Goal: Task Accomplishment & Management: Use online tool/utility

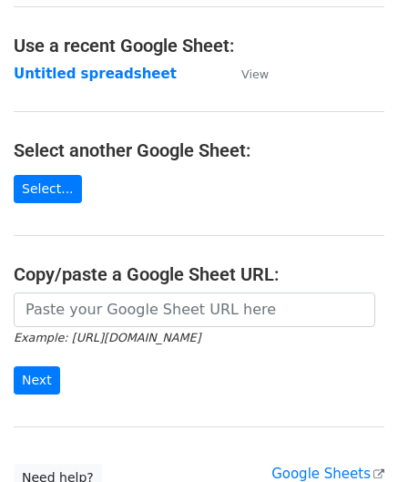
scroll to position [91, 0]
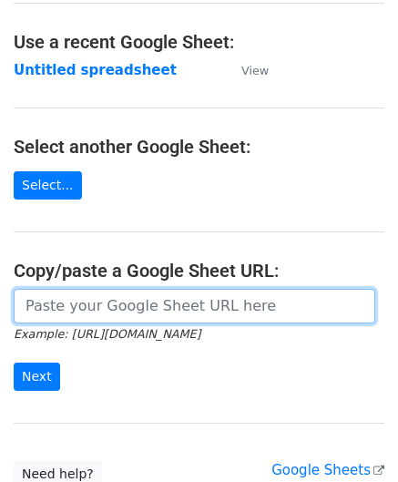
click at [60, 307] on input "url" at bounding box center [195, 306] width 362 height 35
paste input "[URL][DOMAIN_NAME]"
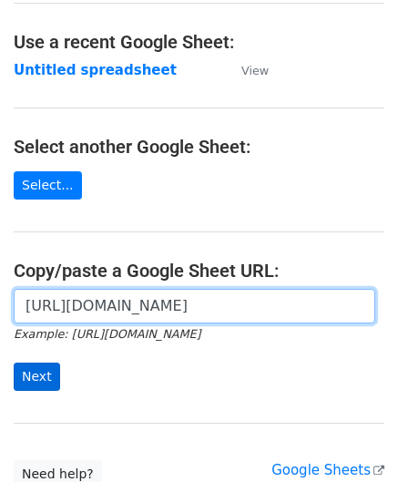
type input "[URL][DOMAIN_NAME]"
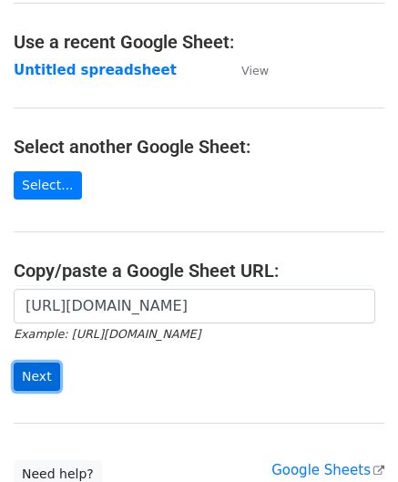
click at [41, 376] on input "Next" at bounding box center [37, 377] width 46 height 28
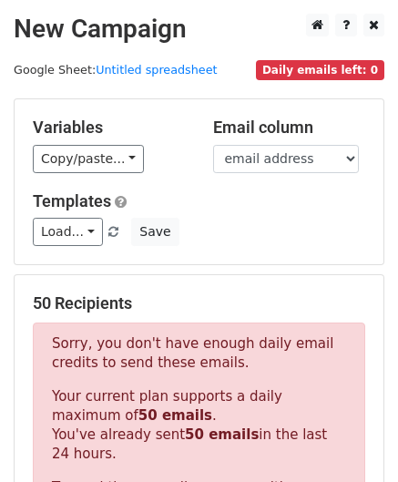
scroll to position [602, 0]
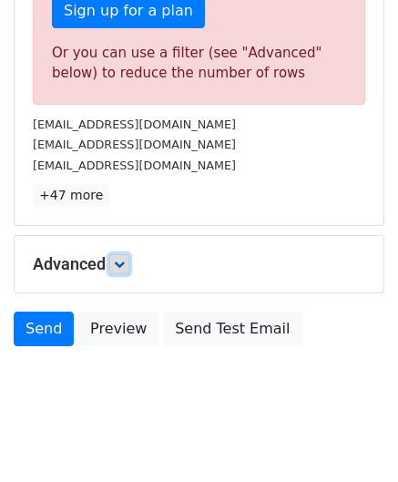
click at [118, 259] on icon at bounding box center [119, 264] width 11 height 11
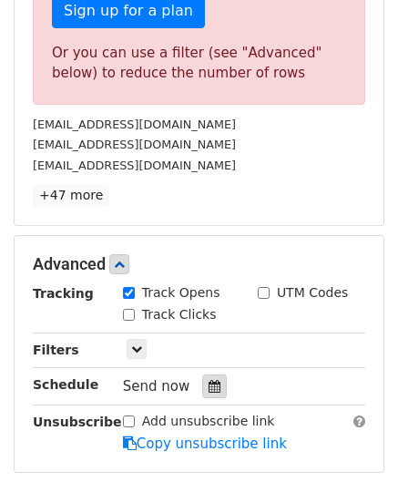
click at [211, 376] on div at bounding box center [214, 387] width 25 height 24
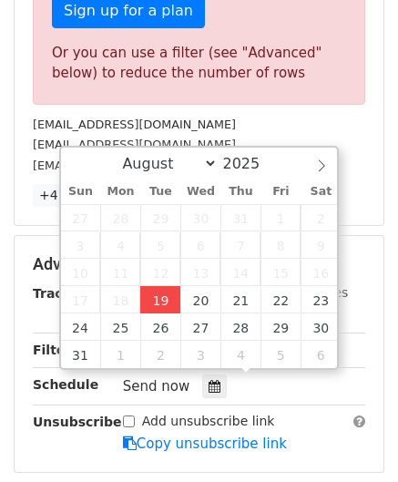
type input "[DATE] 12:00"
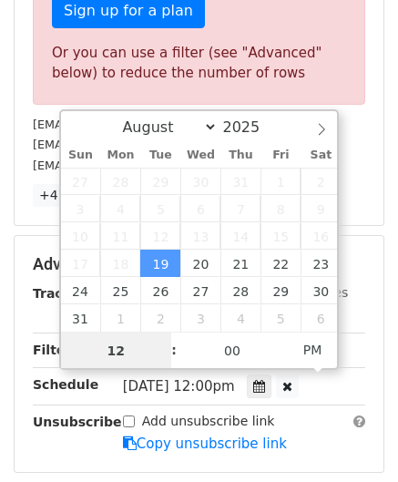
paste input "3"
type input "3"
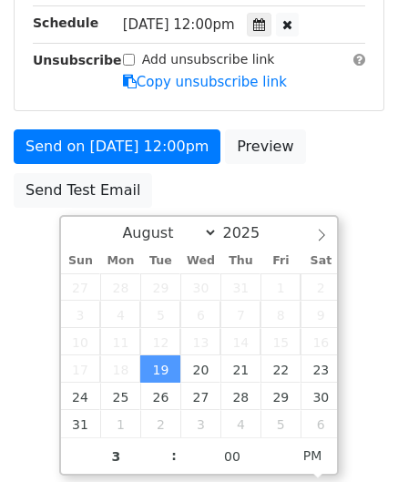
type input "[DATE] 15:00"
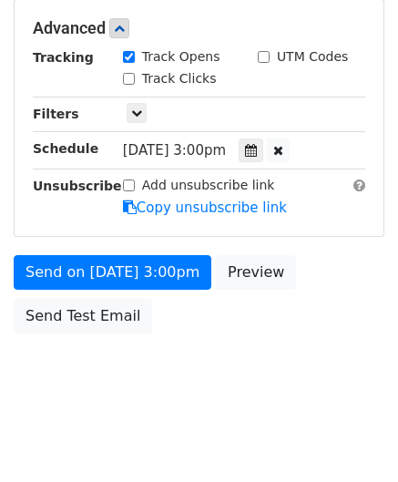
scroll to position [836, 0]
